Goal: Information Seeking & Learning: Understand process/instructions

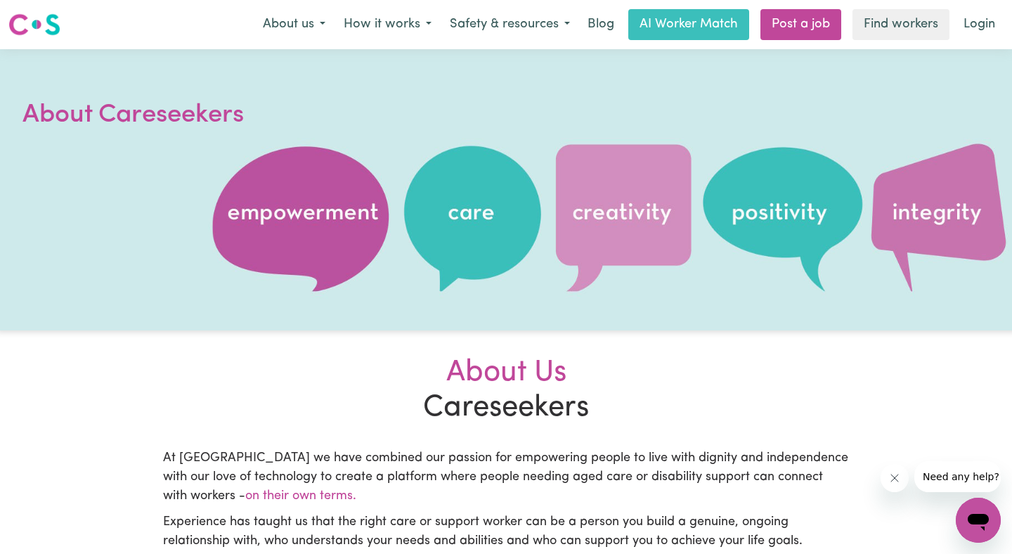
click at [288, 212] on div at bounding box center [506, 189] width 1012 height 281
click at [487, 232] on div at bounding box center [506, 189] width 1012 height 281
click at [668, 240] on div at bounding box center [506, 189] width 1012 height 281
click at [855, 228] on div at bounding box center [506, 189] width 1012 height 281
click at [953, 243] on div at bounding box center [506, 189] width 1012 height 281
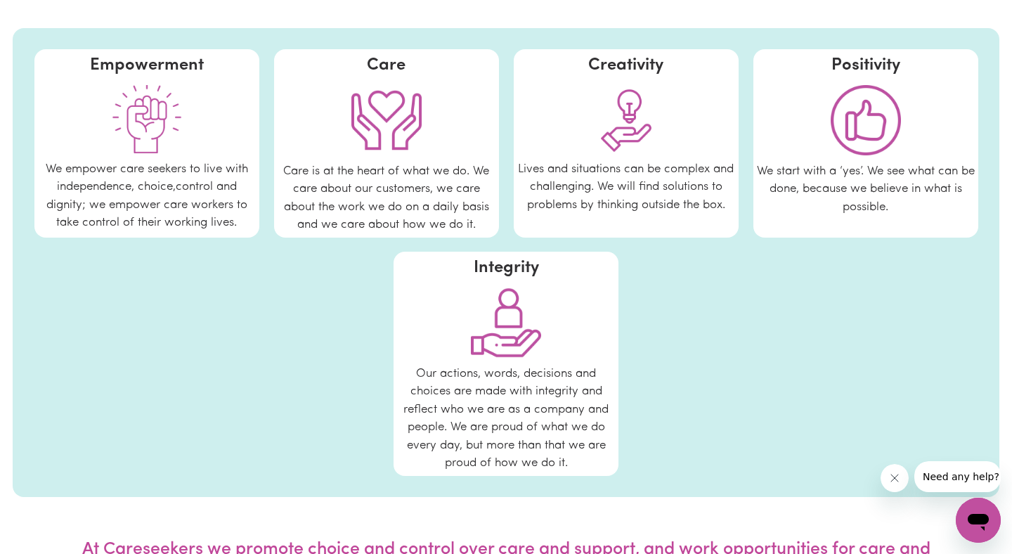
scroll to position [825, 0]
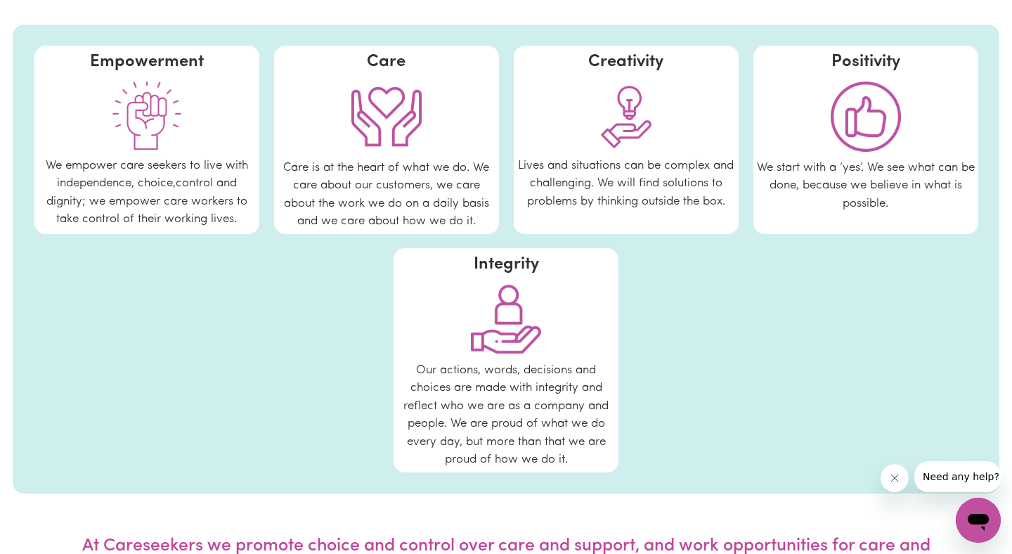
click at [153, 131] on img at bounding box center [147, 116] width 70 height 68
click at [436, 156] on div at bounding box center [387, 116] width 218 height 84
click at [652, 164] on span "Lives and situations can be complex and challenging. We will find solutions to …" at bounding box center [626, 184] width 216 height 48
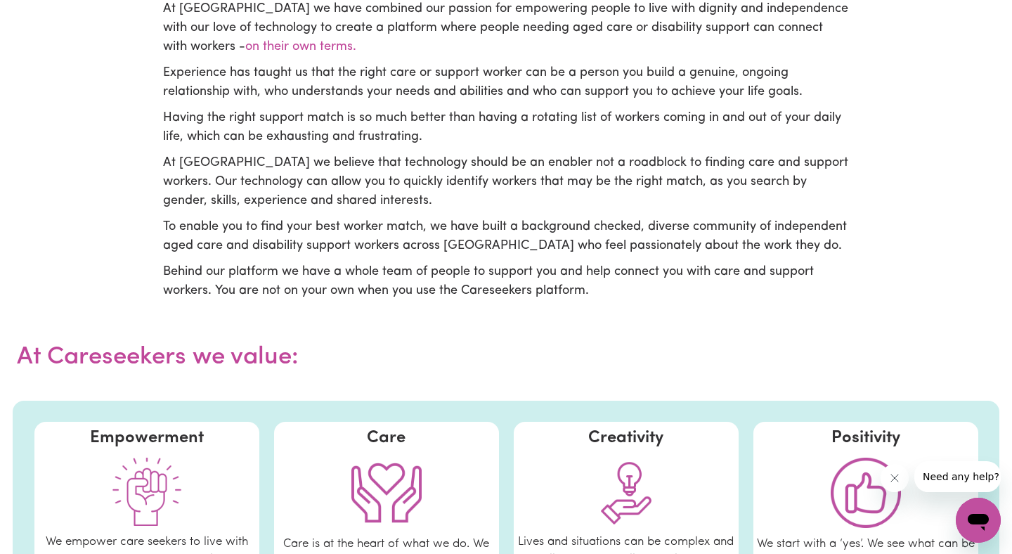
scroll to position [0, 0]
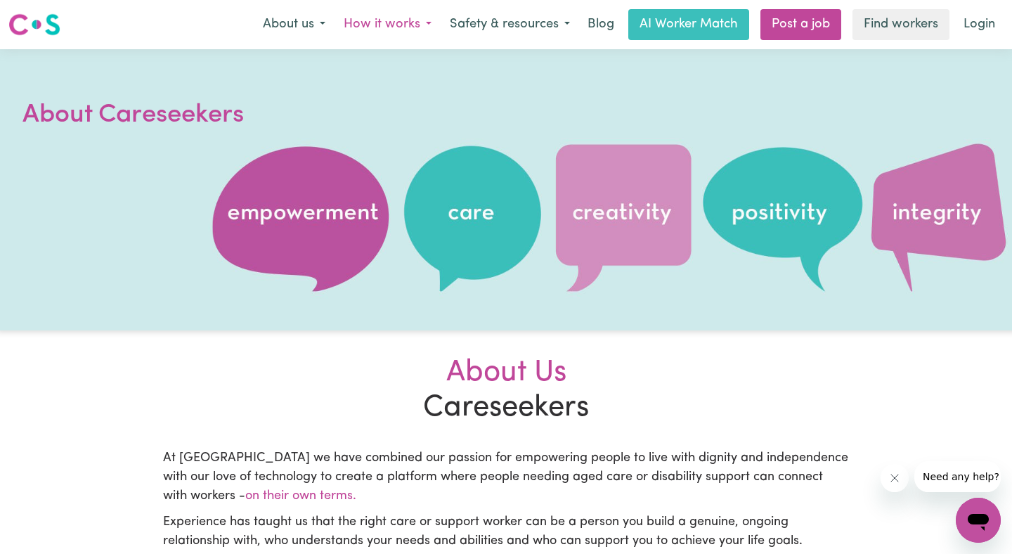
click at [403, 22] on button "How it works" at bounding box center [388, 25] width 106 height 30
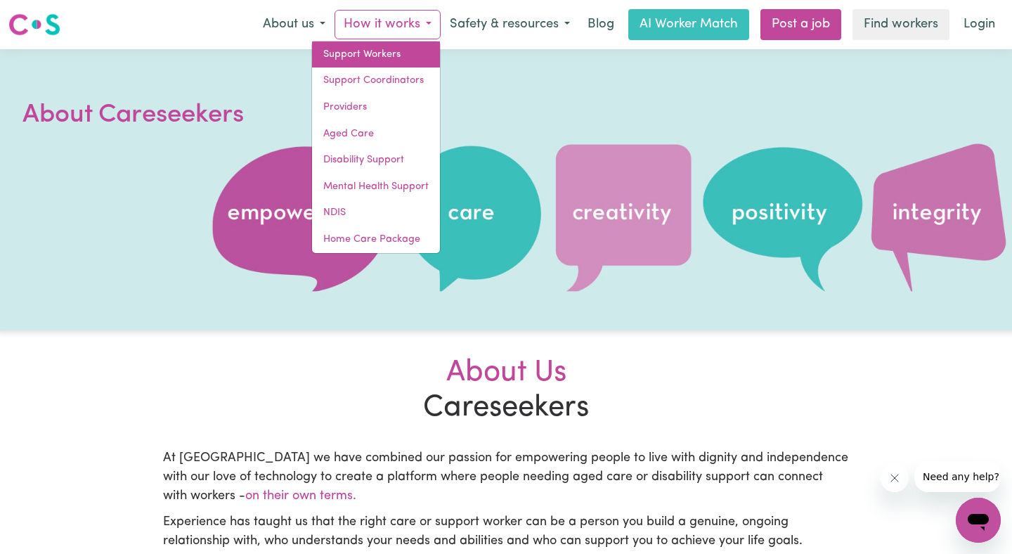
click at [384, 50] on link "Support Workers" at bounding box center [376, 54] width 128 height 27
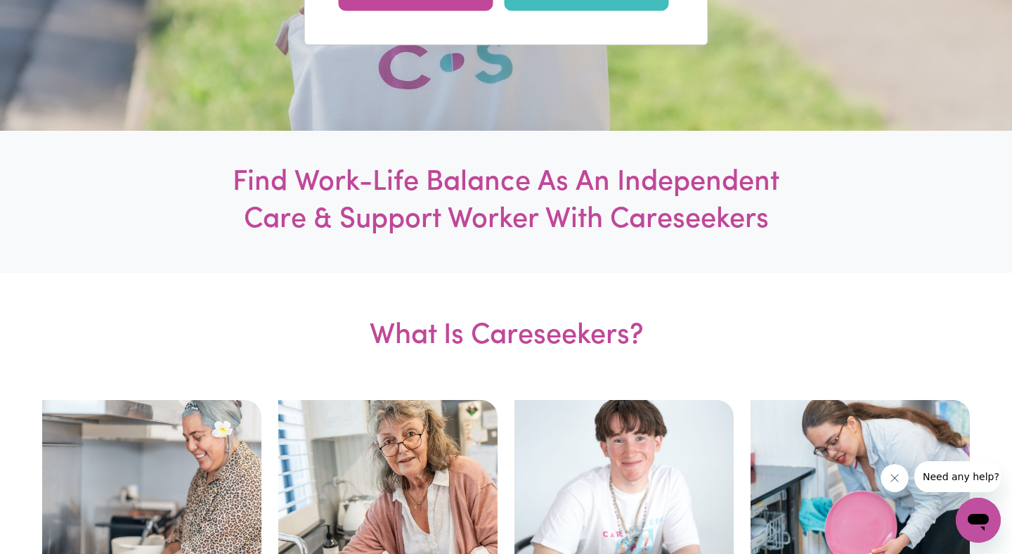
scroll to position [486, 0]
